Goal: Task Accomplishment & Management: Complete application form

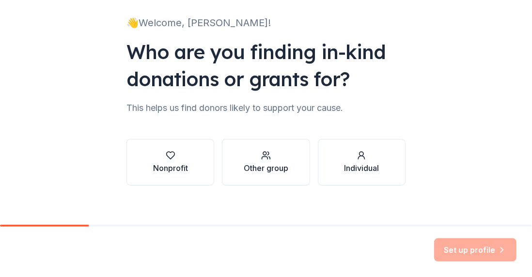
scroll to position [69, 0]
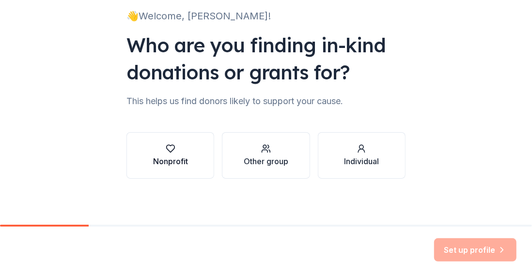
click at [167, 161] on div "Nonprofit" at bounding box center [170, 162] width 35 height 12
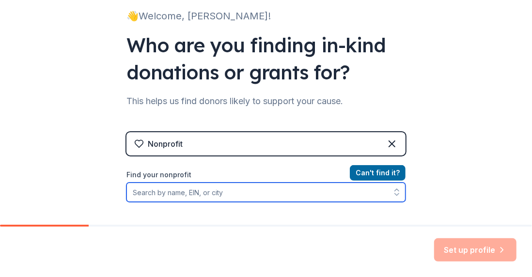
click at [163, 191] on input "Find your nonprofit" at bounding box center [265, 192] width 279 height 19
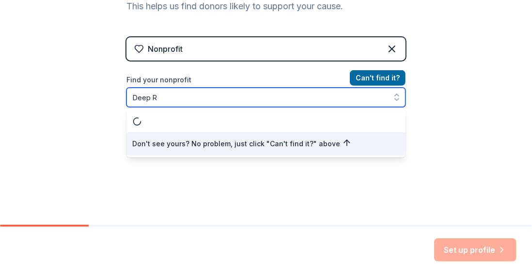
scroll to position [0, 0]
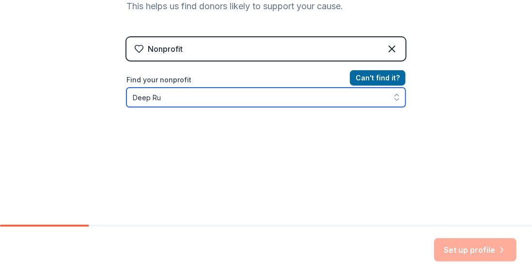
type input "Deep Run"
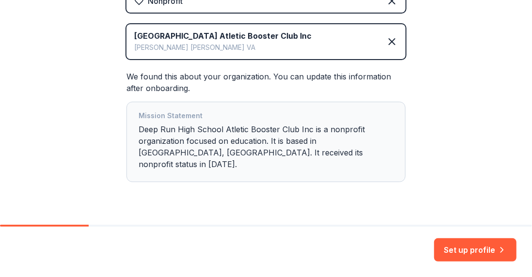
scroll to position [223, 0]
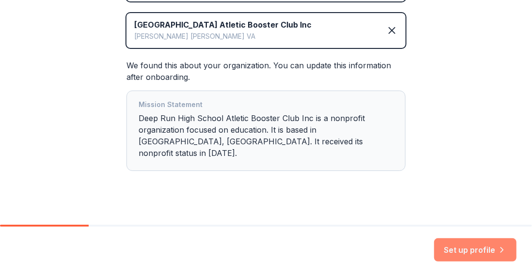
click at [479, 249] on button "Set up profile" at bounding box center [475, 249] width 82 height 23
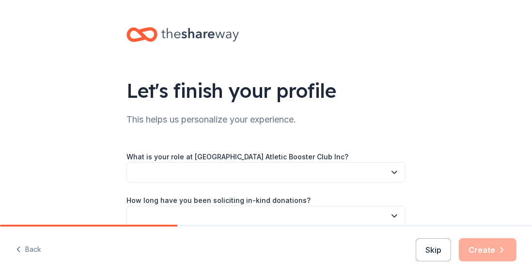
click at [390, 174] on icon "button" at bounding box center [395, 173] width 10 height 10
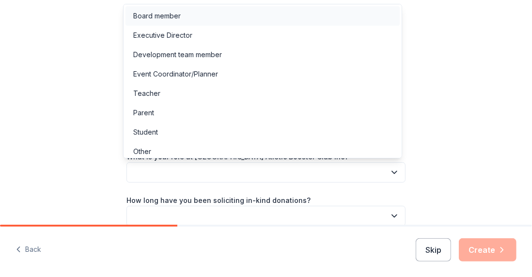
click at [165, 17] on div "Board member" at bounding box center [156, 16] width 47 height 12
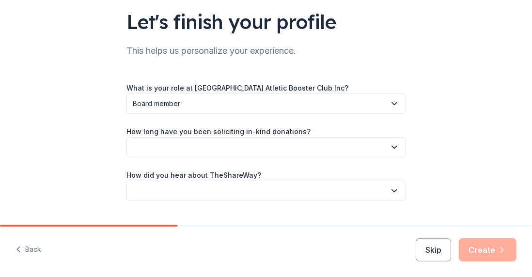
scroll to position [91, 0]
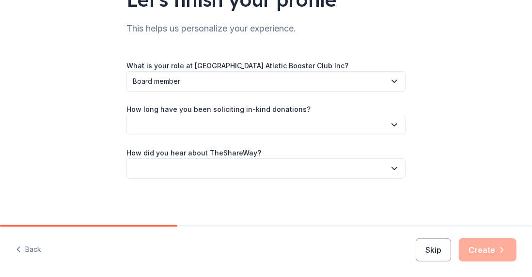
click at [393, 126] on icon "button" at bounding box center [395, 125] width 10 height 10
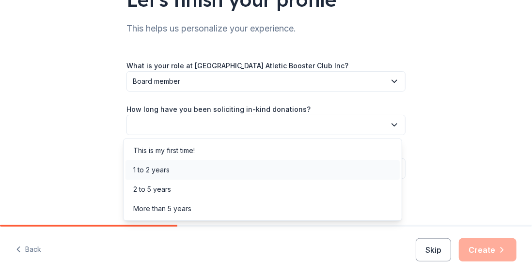
click at [326, 167] on div "1 to 2 years" at bounding box center [263, 169] width 274 height 19
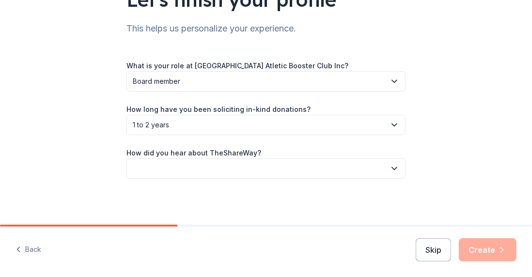
click at [392, 168] on icon "button" at bounding box center [394, 169] width 5 height 2
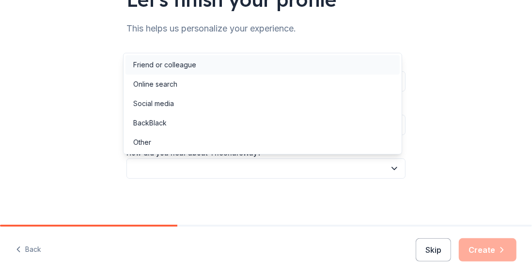
click at [272, 70] on div "Friend or colleague" at bounding box center [263, 64] width 274 height 19
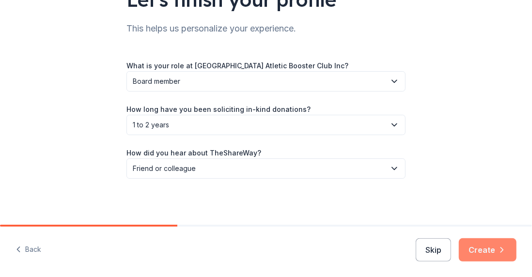
click at [485, 245] on button "Create" at bounding box center [488, 249] width 58 height 23
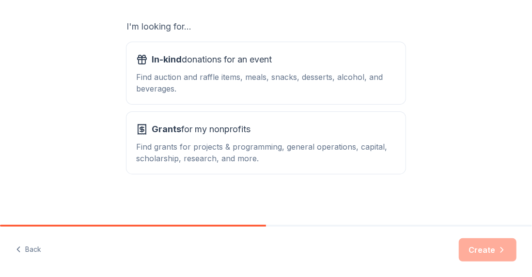
scroll to position [166, 0]
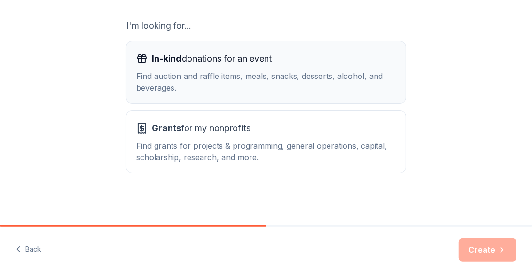
click at [212, 73] on div "Find auction and raffle items, meals, snacks, desserts, alcohol, and beverages." at bounding box center [266, 81] width 260 height 23
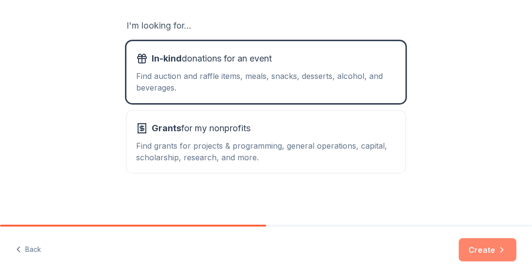
click at [477, 247] on button "Create" at bounding box center [488, 249] width 58 height 23
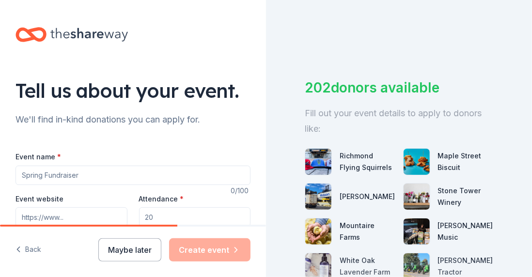
click at [85, 176] on input "Event name *" at bounding box center [133, 175] width 235 height 19
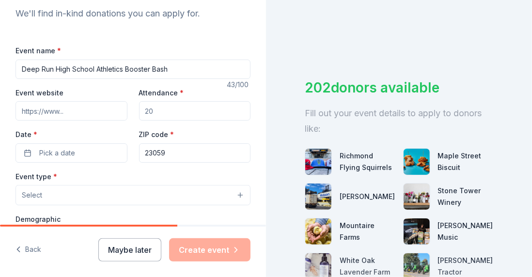
scroll to position [149, 0]
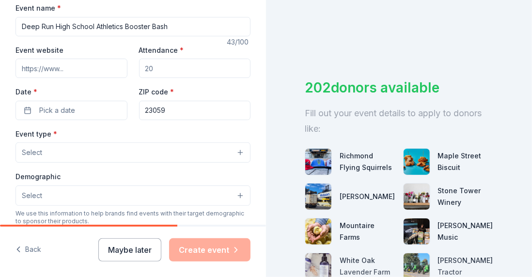
type input "Deep Run High School Athletics Booster Bash"
click at [158, 71] on input "Attendance *" at bounding box center [195, 68] width 112 height 19
type input "200"
click at [78, 104] on button "Pick a date" at bounding box center [72, 110] width 112 height 19
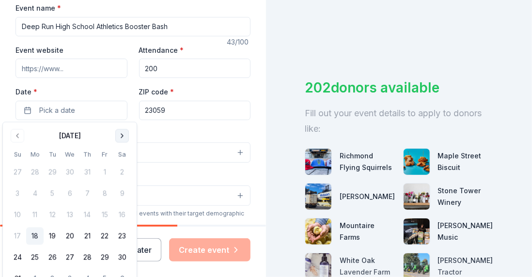
click at [120, 134] on button "Go to next month" at bounding box center [122, 136] width 14 height 14
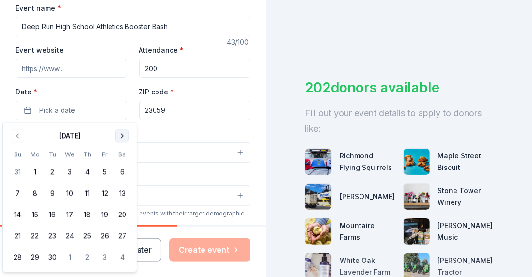
click at [120, 134] on button "Go to next month" at bounding box center [122, 136] width 14 height 14
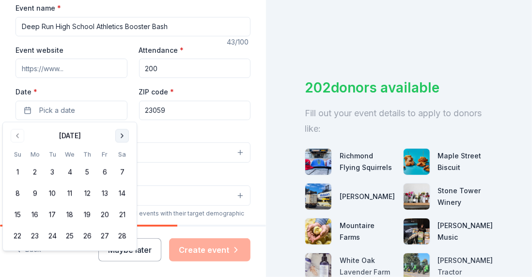
click at [120, 134] on button "Go to next month" at bounding box center [122, 136] width 14 height 14
click at [122, 192] on button "14" at bounding box center [121, 193] width 17 height 17
click at [109, 72] on input "Event website" at bounding box center [72, 68] width 112 height 19
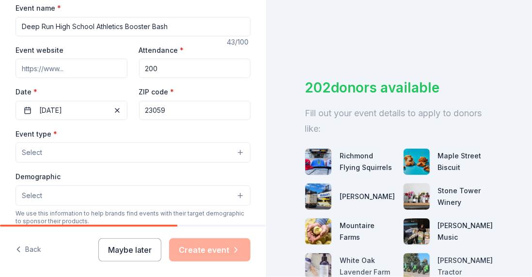
click at [78, 70] on input "Event website" at bounding box center [72, 68] width 112 height 19
paste input "https://www.deeprunwildcatclub.org/"
type input "https://www.deeprunwildcatclub.org/"
click at [61, 148] on button "Select" at bounding box center [133, 152] width 235 height 20
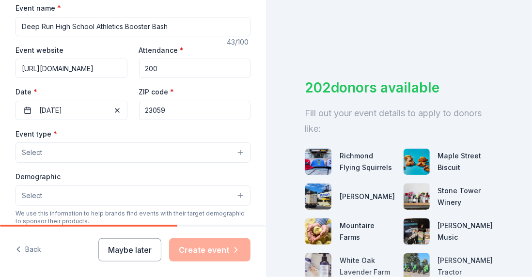
scroll to position [0, 0]
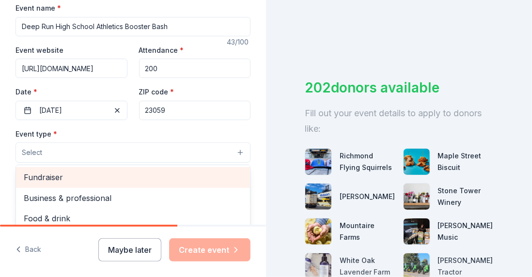
click at [39, 177] on span "Fundraiser" at bounding box center [133, 177] width 219 height 13
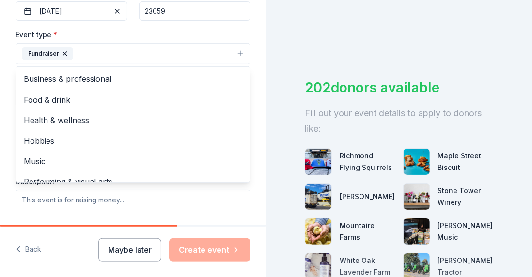
scroll to position [247, 0]
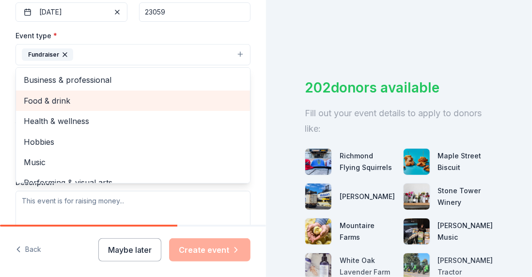
click at [62, 100] on span "Food & drink" at bounding box center [133, 101] width 219 height 13
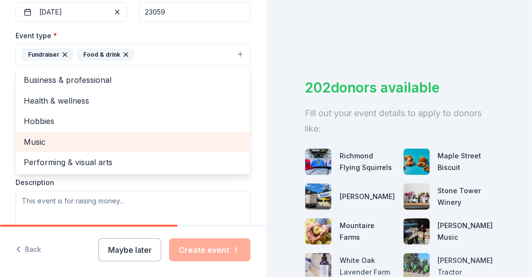
click at [35, 143] on span "Music" at bounding box center [133, 142] width 219 height 13
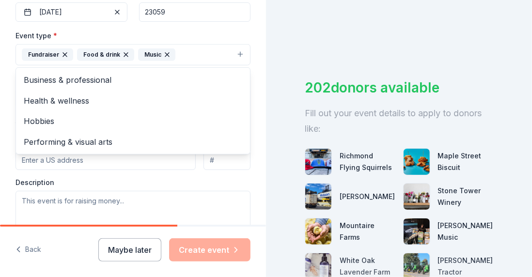
click at [253, 115] on div "Tell us about your event. We'll find in-kind donations you can apply for. Event…" at bounding box center [133, 76] width 266 height 646
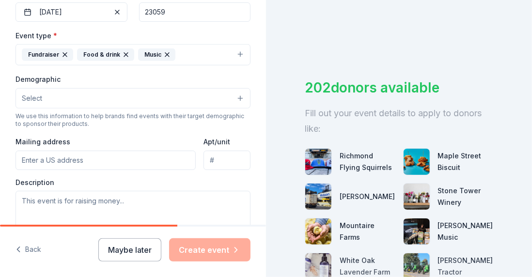
click at [231, 97] on button "Select" at bounding box center [133, 98] width 235 height 20
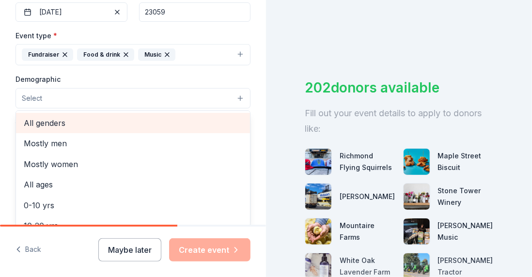
click at [52, 121] on span "All genders" at bounding box center [133, 123] width 219 height 13
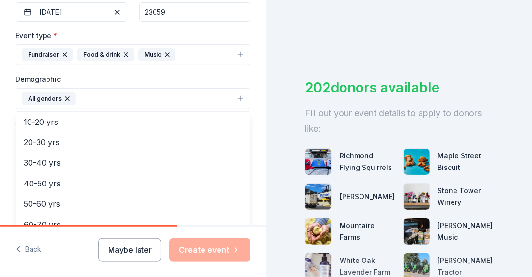
scroll to position [86, 0]
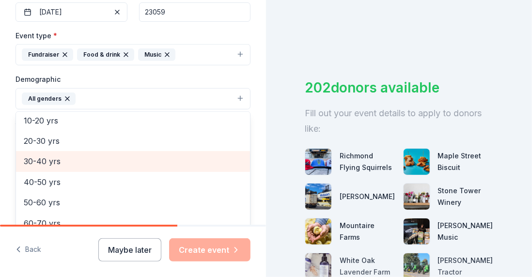
click at [60, 159] on span "30-40 yrs" at bounding box center [133, 161] width 219 height 13
click at [58, 158] on span "40-50 yrs" at bounding box center [133, 161] width 219 height 13
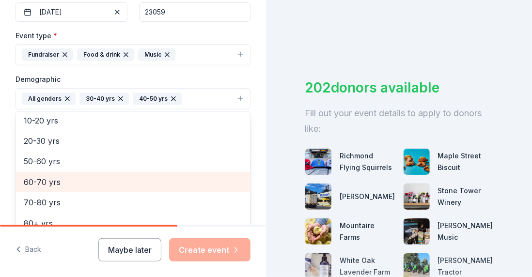
click at [55, 180] on span "60-70 yrs" at bounding box center [133, 182] width 219 height 13
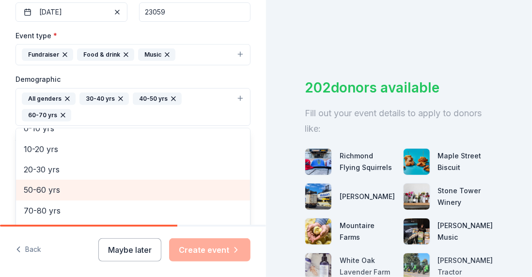
scroll to position [73, 0]
click at [45, 187] on span "50-60 yrs" at bounding box center [133, 190] width 219 height 13
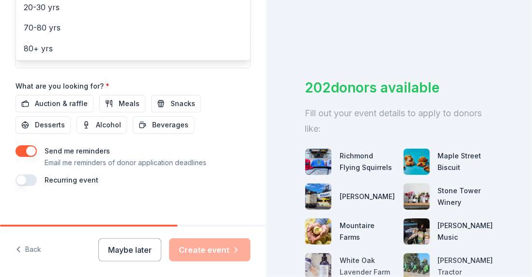
scroll to position [437, 0]
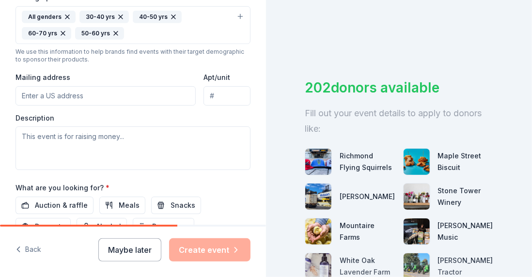
scroll to position [322, 0]
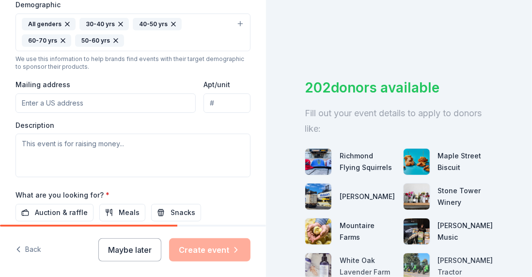
click at [40, 104] on input "Mailing address" at bounding box center [106, 103] width 180 height 19
paste input "4801 Twin Hickory Road Glen Allen, VA 23059"
type input "4801 Twin Hickory Road, Glen Allen, VA, 23059"
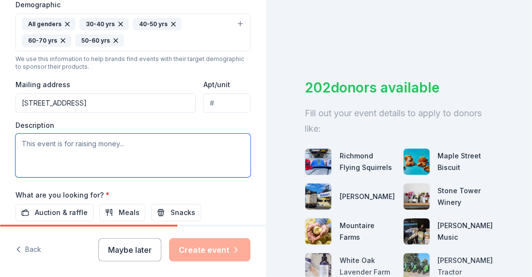
click at [62, 145] on textarea at bounding box center [133, 156] width 235 height 44
click at [26, 142] on textarea at bounding box center [133, 156] width 235 height 44
paste textarea "Athletic Boosters Club’s largest fundraiser for our over 1000 students particip…"
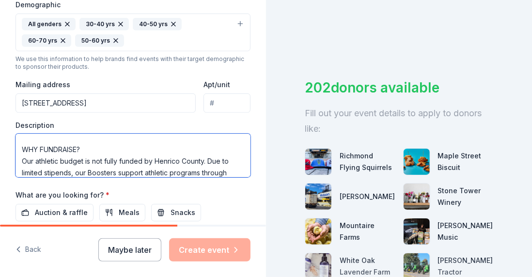
scroll to position [0, 0]
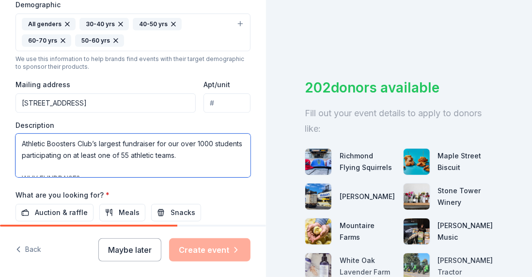
click at [23, 143] on textarea "Athletic Boosters Club’s largest fundraiser for our over 1000 students particip…" at bounding box center [133, 156] width 235 height 44
drag, startPoint x: 127, startPoint y: 142, endPoint x: 155, endPoint y: 141, distance: 28.2
click at [155, 141] on textarea "Deep Run Athletic Boosters Club’s largest fundraiser for our over 1000 students…" at bounding box center [133, 156] width 235 height 44
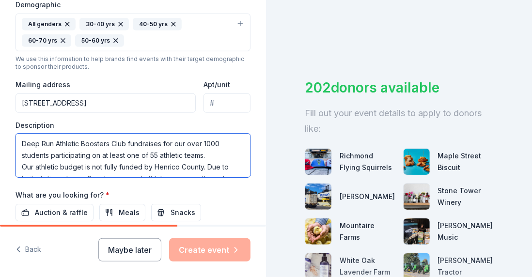
click at [21, 157] on textarea "Deep Run Athletic Boosters Club fundraises for our over 1000 students participa…" at bounding box center [133, 156] width 235 height 44
click at [21, 165] on textarea "Deep Run Athletic Boosters Club fundraises for our over 1000 students participa…" at bounding box center [133, 156] width 235 height 44
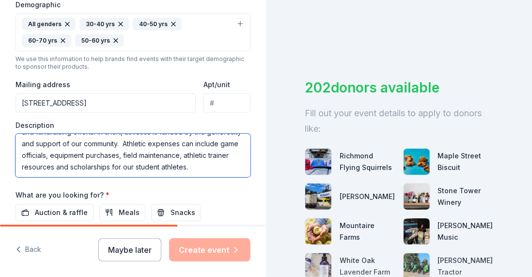
scroll to position [81, 0]
type textarea "Deep Run Athletic Boosters Club fundraises for our over 1000 students participa…"
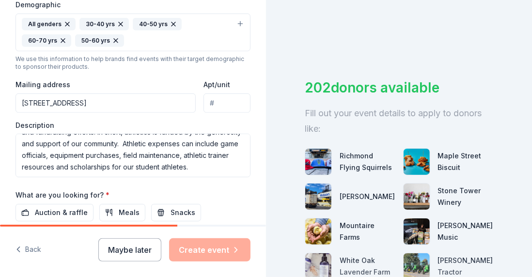
click at [237, 194] on div "What are you looking for? * Auction & raffle Meals Snacks Desserts Alcohol Beve…" at bounding box center [133, 216] width 235 height 54
click at [251, 117] on div "Tell us about your event. We'll find in-kind donations you can apply for. Event…" at bounding box center [133, 9] width 266 height 663
click at [60, 210] on span "Auction & raffle" at bounding box center [61, 213] width 53 height 12
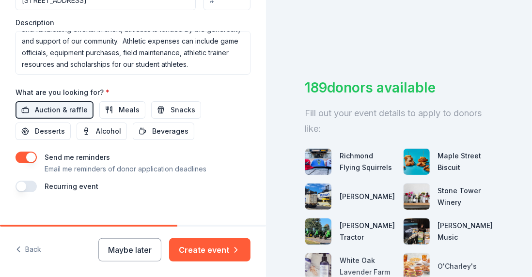
scroll to position [427, 0]
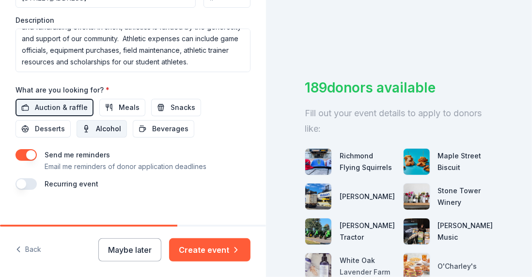
click at [101, 126] on span "Alcohol" at bounding box center [108, 129] width 25 height 12
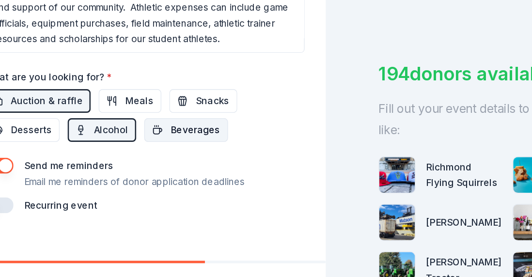
click at [163, 123] on span "Beverages" at bounding box center [170, 129] width 36 height 12
drag, startPoint x: 149, startPoint y: 223, endPoint x: 189, endPoint y: 223, distance: 39.3
drag, startPoint x: 125, startPoint y: 223, endPoint x: 171, endPoint y: 221, distance: 46.1
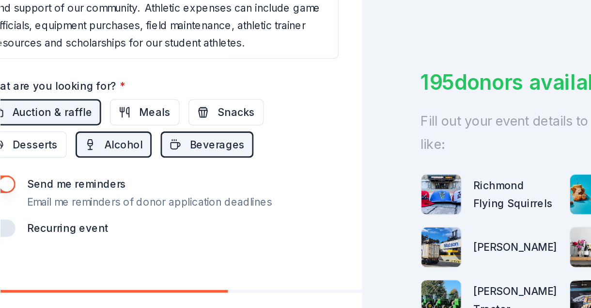
scroll to position [437, 0]
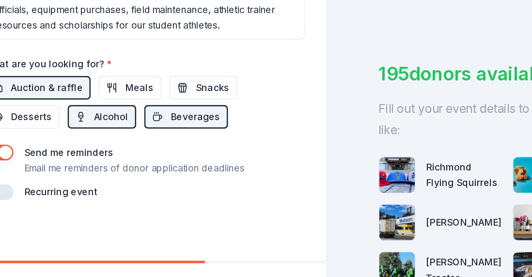
drag, startPoint x: 137, startPoint y: 225, endPoint x: 211, endPoint y: 219, distance: 73.9
click at [211, 219] on div "Tell us about your event. We'll find in-kind donations you can apply for. Event…" at bounding box center [133, 138] width 266 height 277
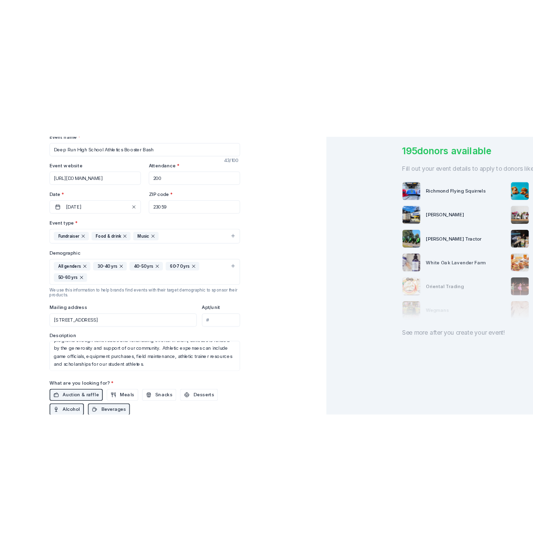
scroll to position [159, 0]
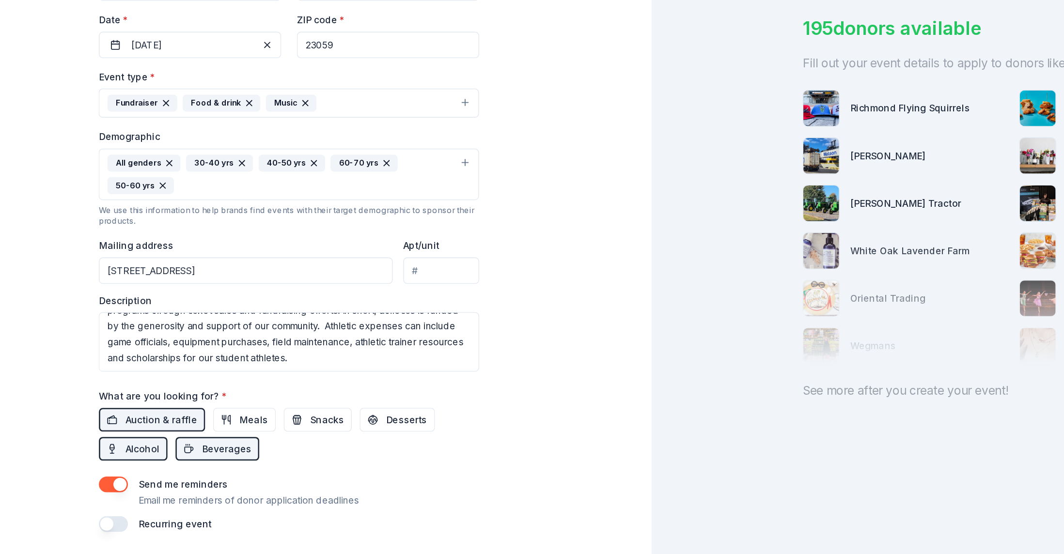
drag, startPoint x: 670, startPoint y: 416, endPoint x: 679, endPoint y: 316, distance: 100.3
click at [532, 277] on div "195 donors available Fill out your event details to apply to donors like: Richm…" at bounding box center [798, 277] width 532 height 554
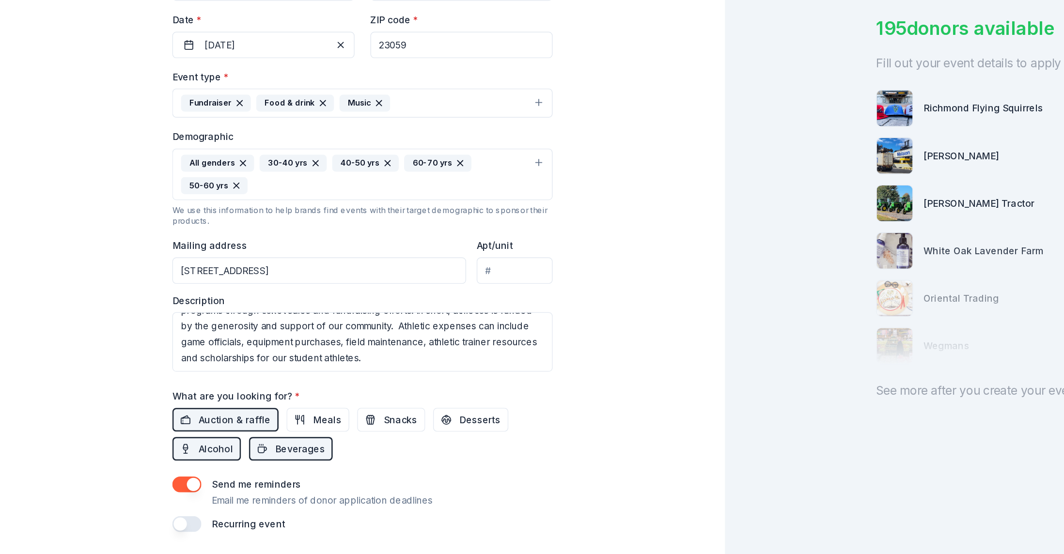
click at [126, 277] on button "button" at bounding box center [136, 452] width 21 height 12
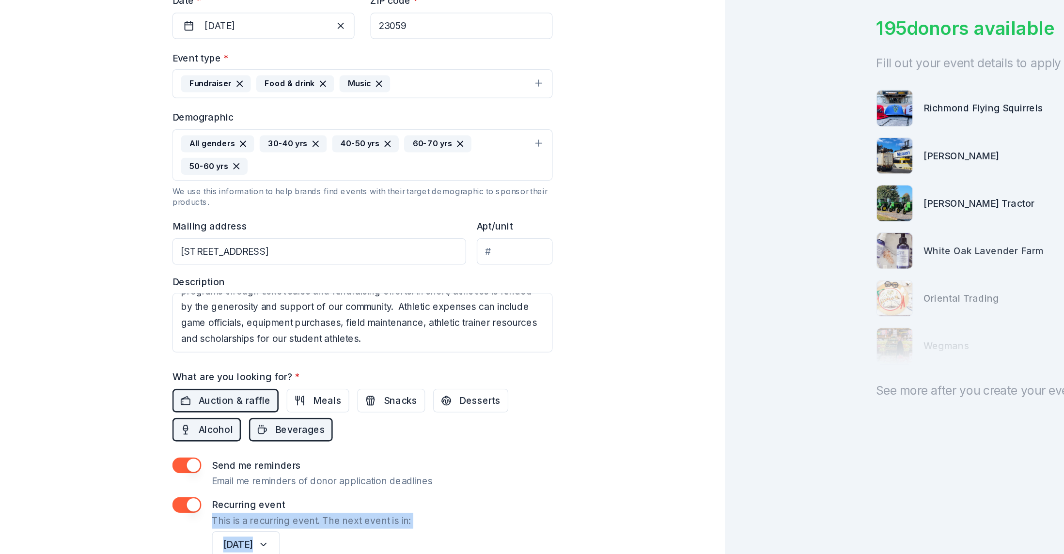
scroll to position [195, 0]
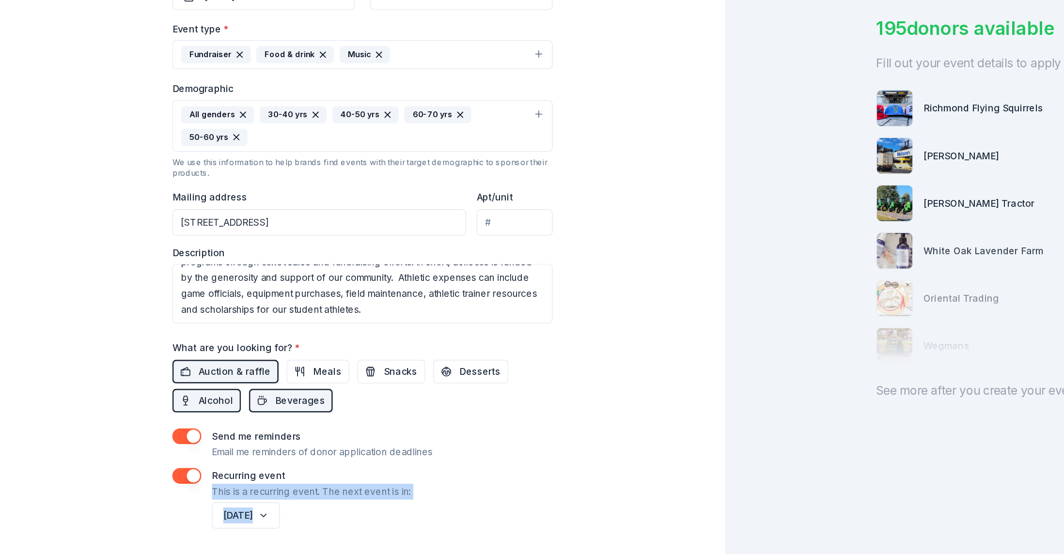
click at [296, 277] on div "Tell us about your event. We'll find in-kind donations you can apply for. Event…" at bounding box center [266, 154] width 310 height 698
click at [532, 223] on div "195 donors available Fill out your event details to apply to donors like: Richm…" at bounding box center [798, 277] width 532 height 554
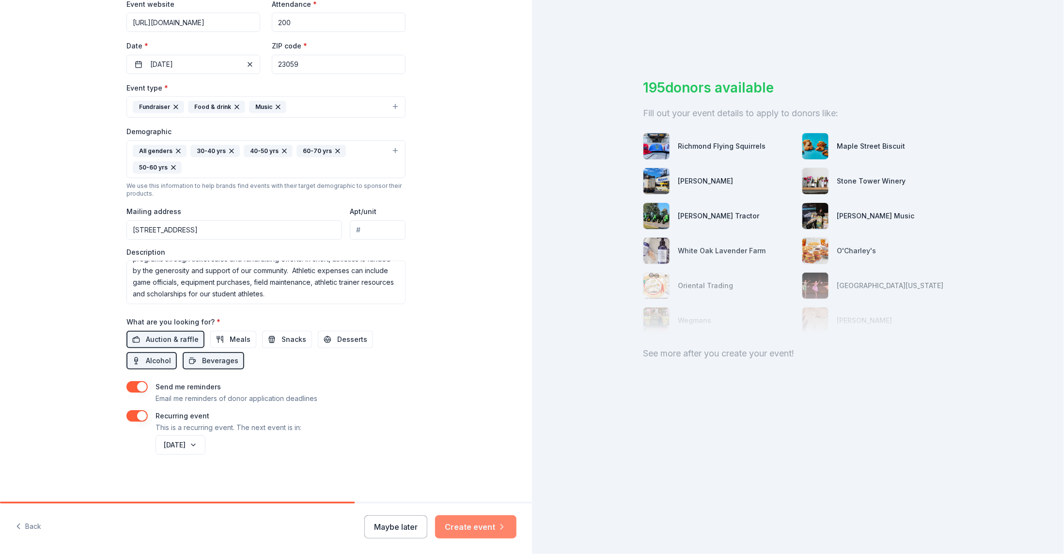
click at [470, 277] on button "Create event" at bounding box center [475, 527] width 81 height 23
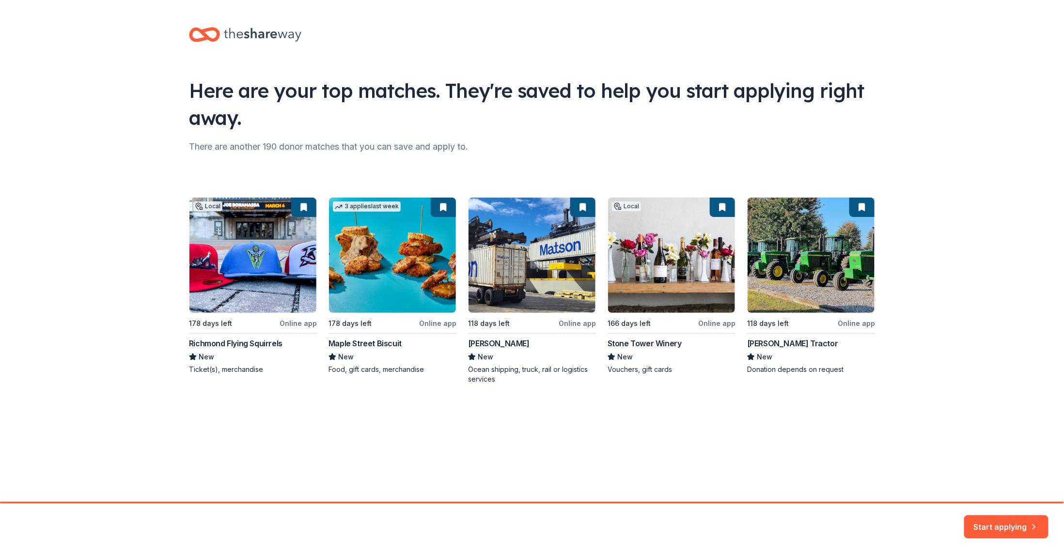
click at [39, 277] on div "Here are your top matches. They're saved to help you start applying right away.…" at bounding box center [532, 251] width 1064 height 502
click at [272, 245] on div "Local 178 days left Online app Richmond Flying Squirrels New Ticket(s), merchan…" at bounding box center [532, 290] width 686 height 187
click at [532, 277] on button "Start applying" at bounding box center [1006, 521] width 84 height 23
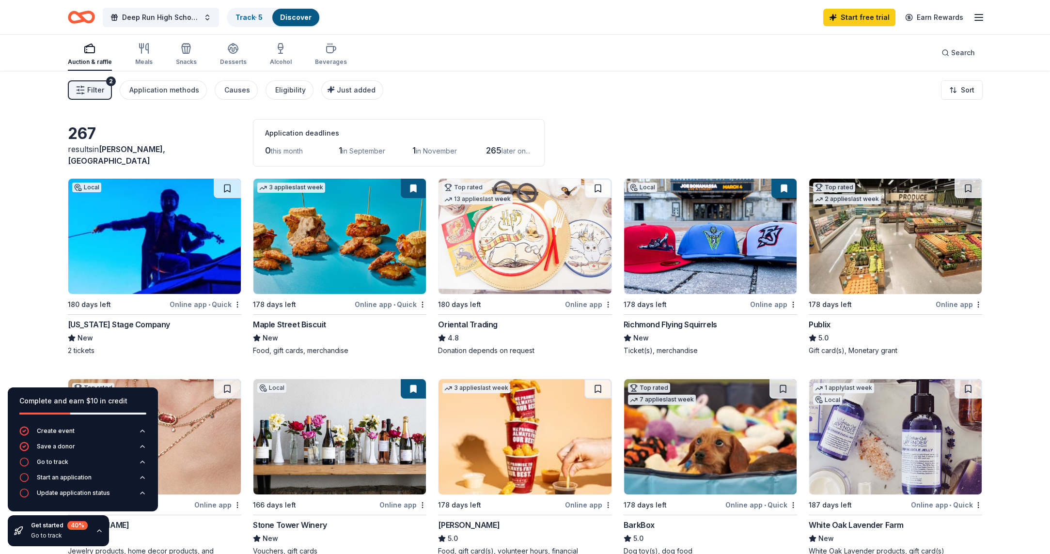
click at [532, 258] on img at bounding box center [710, 236] width 173 height 115
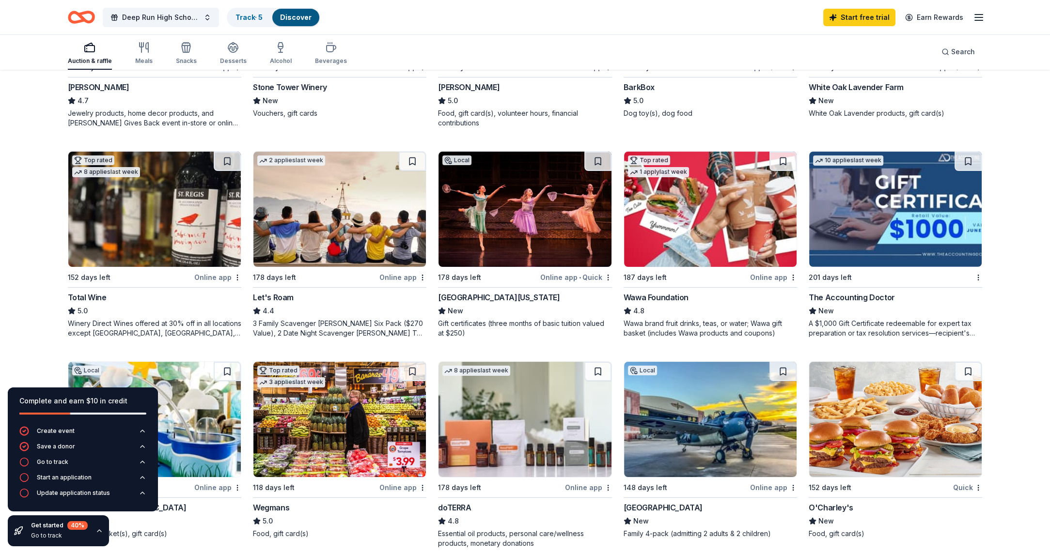
scroll to position [435, 0]
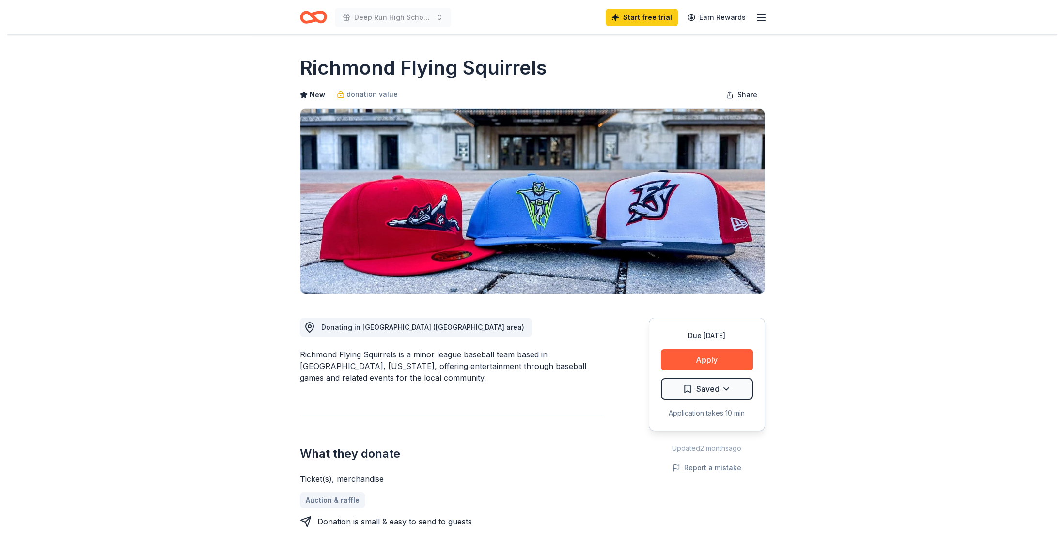
scroll to position [485, 0]
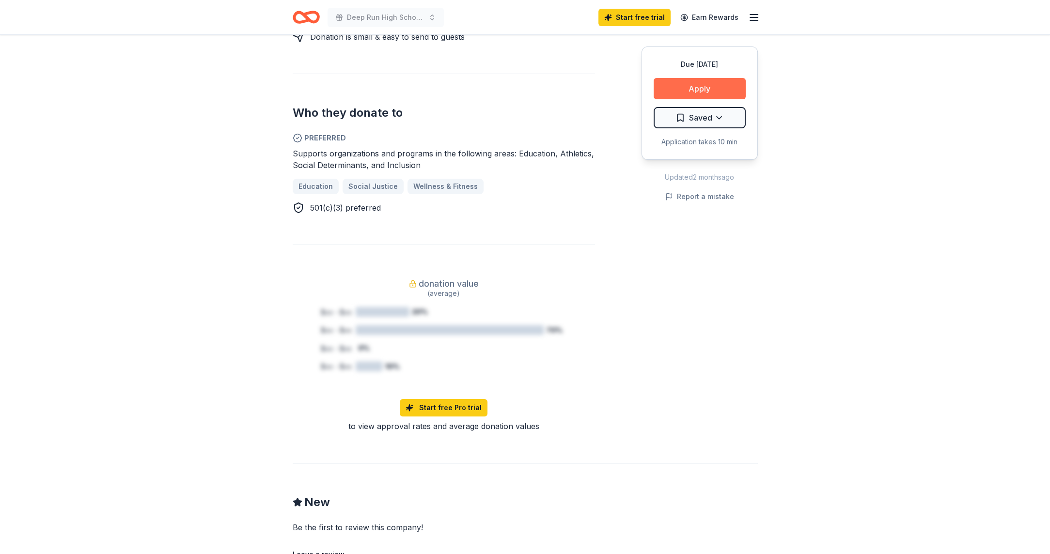
click at [713, 85] on button "Apply" at bounding box center [700, 88] width 92 height 21
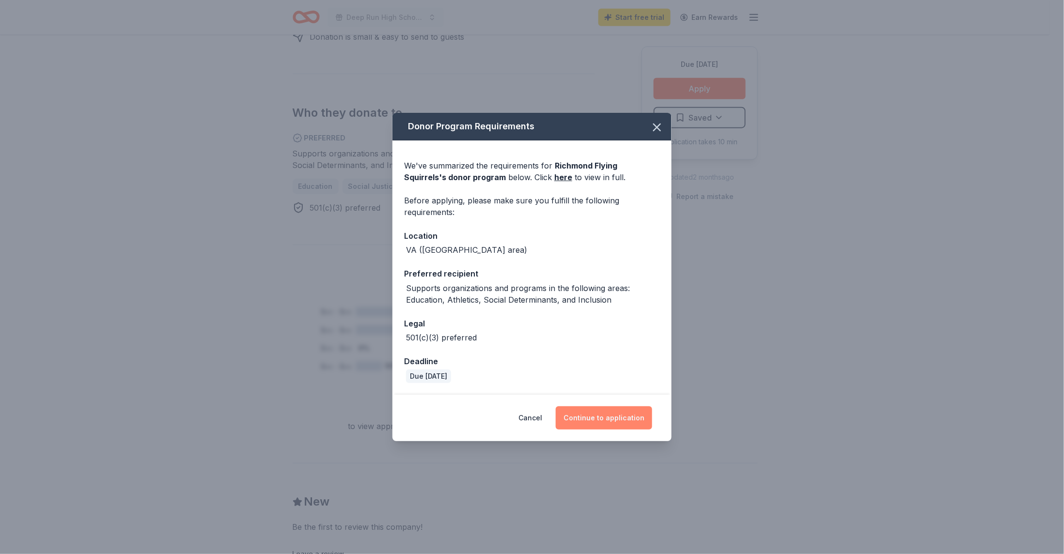
click at [618, 413] on button "Continue to application" at bounding box center [604, 418] width 96 height 23
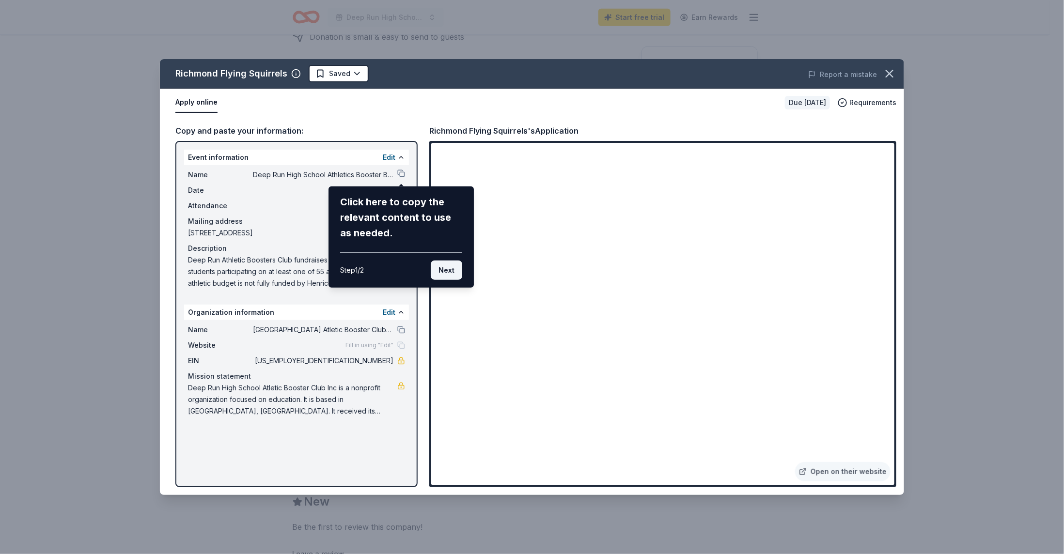
click at [442, 268] on button "Next" at bounding box center [447, 270] width 32 height 19
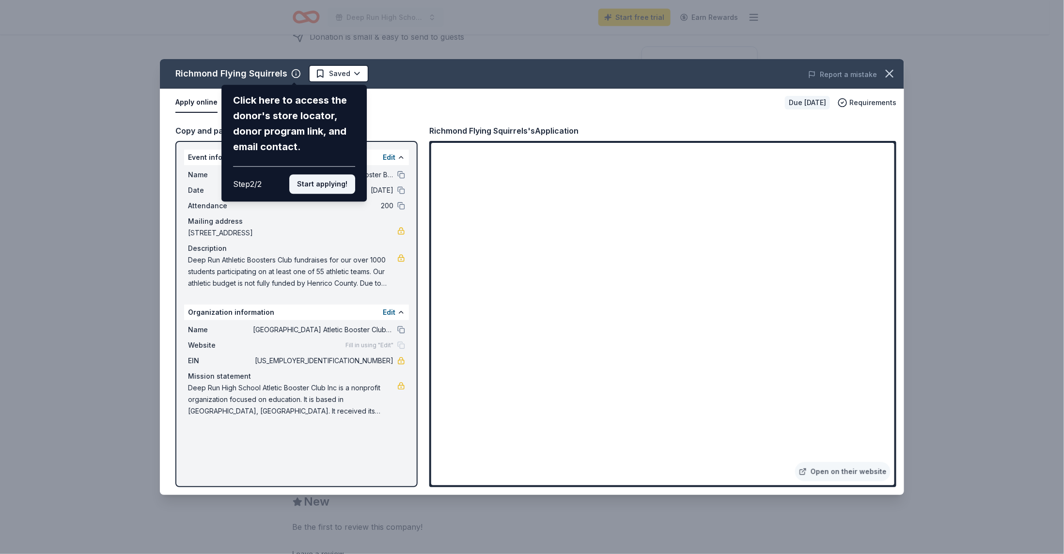
click at [312, 187] on button "Start applying!" at bounding box center [322, 183] width 66 height 19
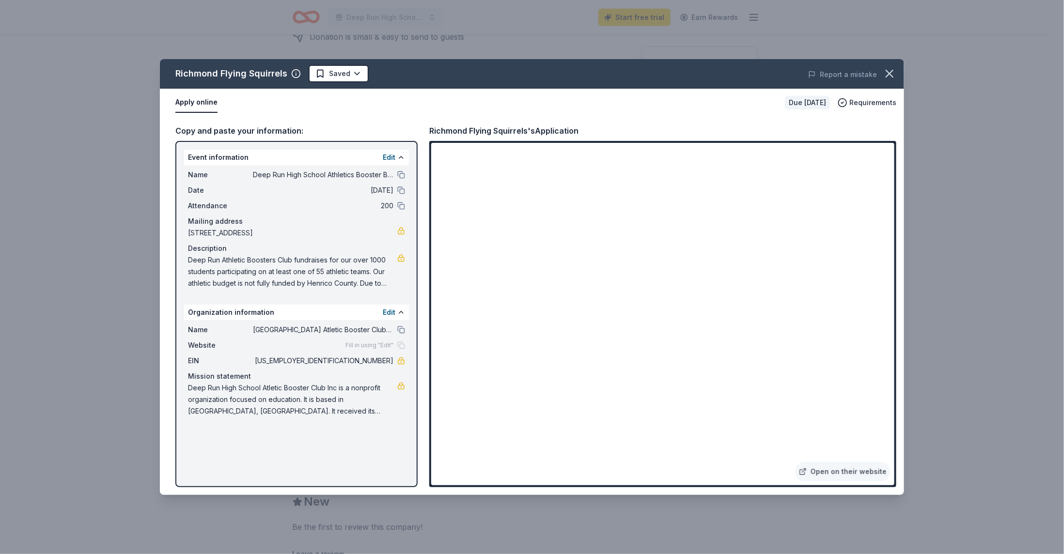
click at [199, 268] on span "Deep Run Athletic Boosters Club fundraises for our over 1000 students participa…" at bounding box center [292, 271] width 209 height 35
drag, startPoint x: 187, startPoint y: 253, endPoint x: 220, endPoint y: 253, distance: 32.5
click at [220, 253] on div "Name Deep Run High School Athletics Booster Bash Date [DATE] Attendance 200 Mai…" at bounding box center [296, 229] width 225 height 128
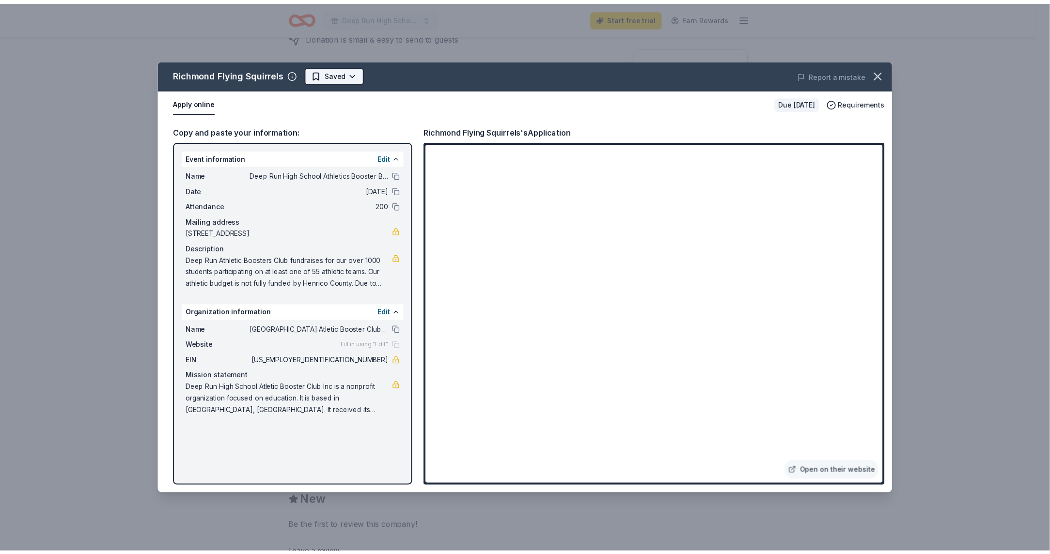
scroll to position [0, 0]
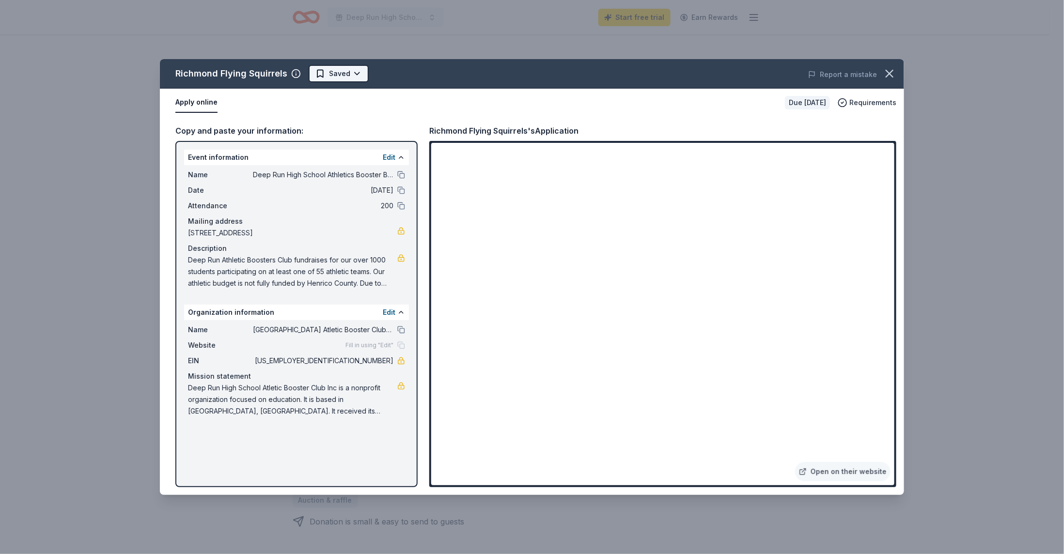
click at [337, 68] on html "Deep Run High School Athletics Booster Bash Start free trial Earn Rewards Due […" at bounding box center [532, 277] width 1064 height 554
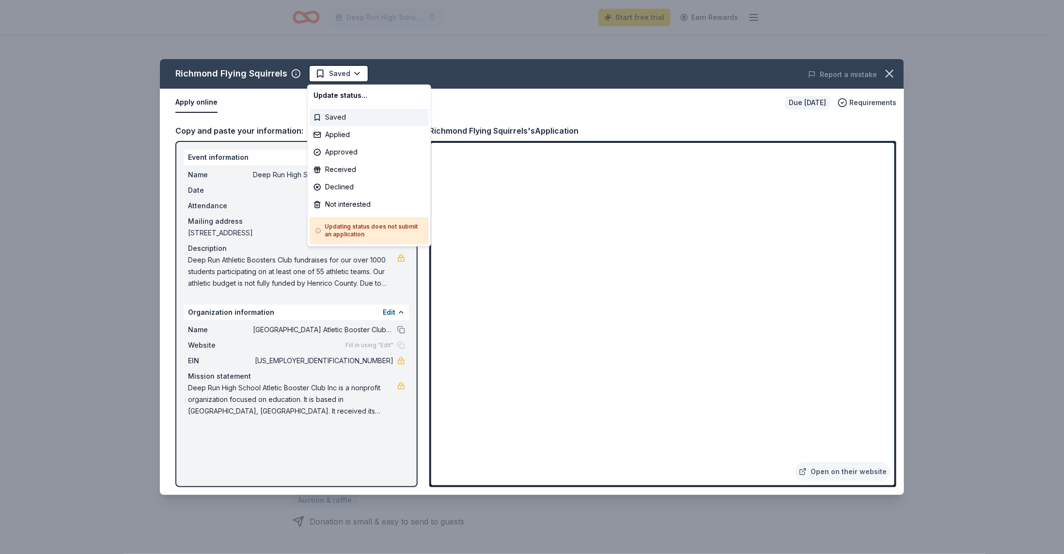
click at [331, 115] on div "Saved" at bounding box center [369, 117] width 119 height 17
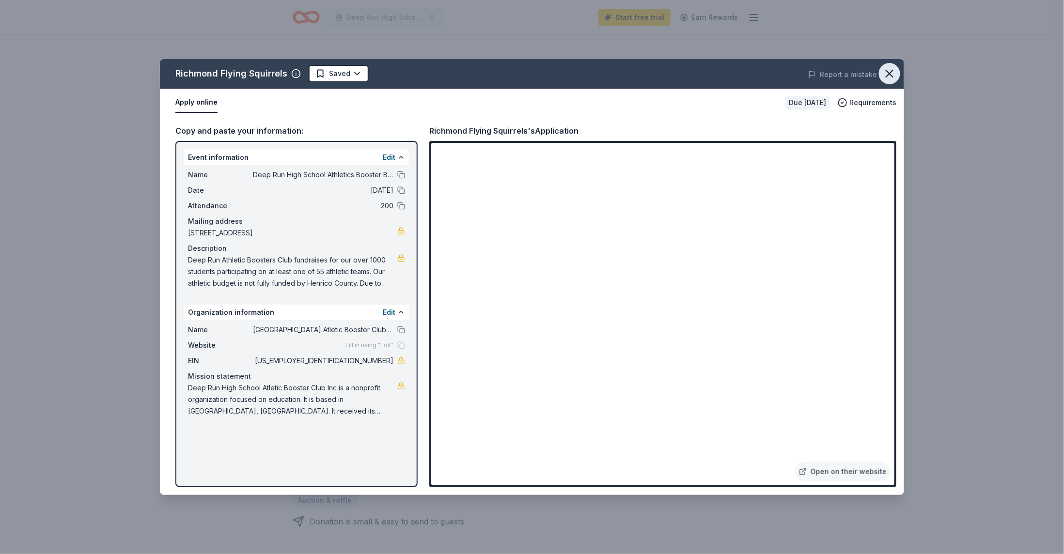
click at [892, 71] on icon "button" at bounding box center [889, 73] width 7 height 7
